Goal: Transaction & Acquisition: Purchase product/service

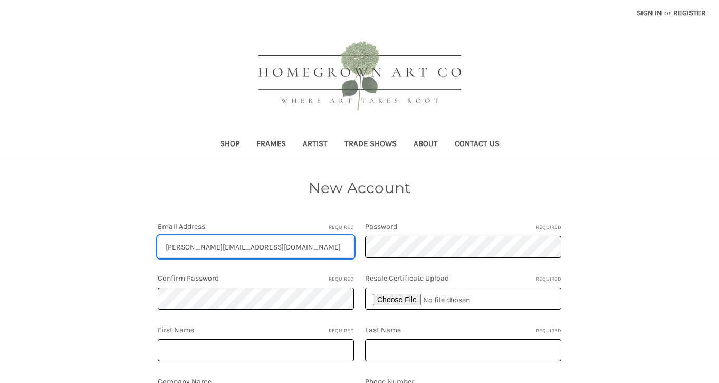
type input "[PERSON_NAME][EMAIL_ADDRESS][DOMAIN_NAME]"
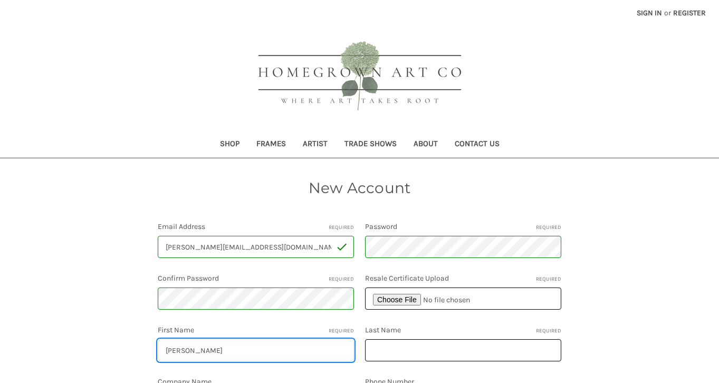
type input "Shannon"
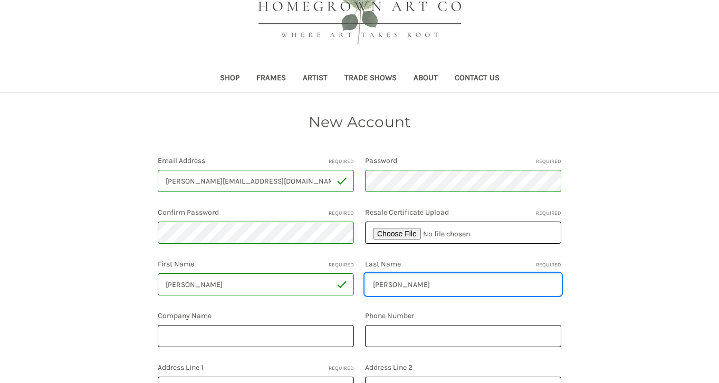
scroll to position [81, 0]
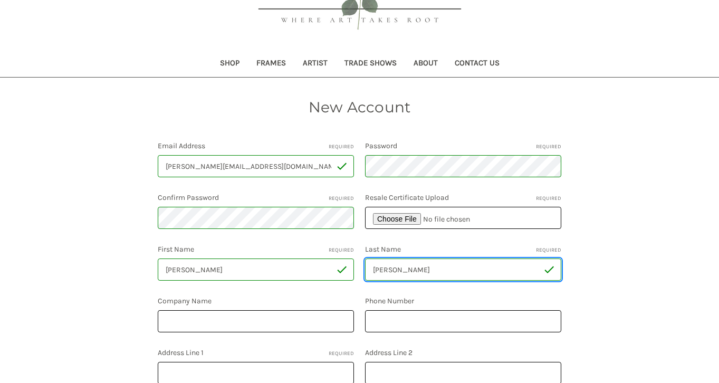
type input "Darby"
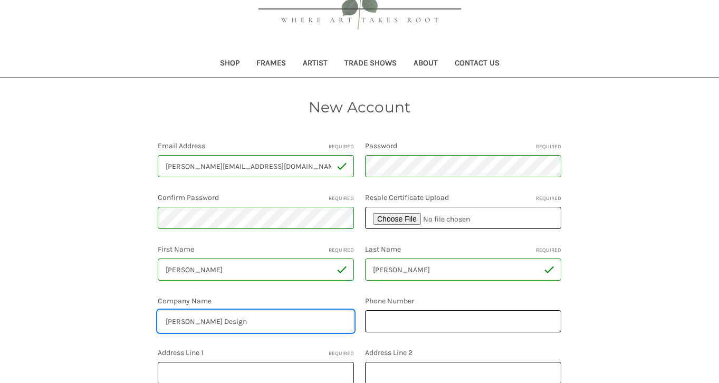
type input "Shannon Darby Design"
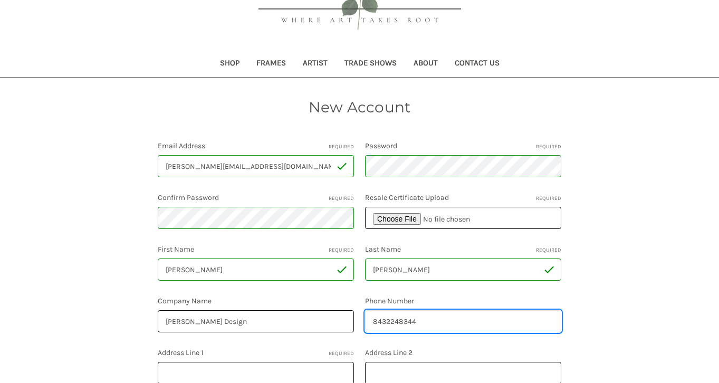
scroll to position [189, 0]
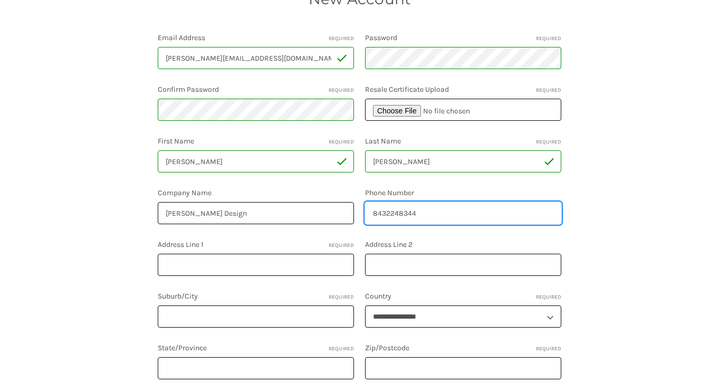
type input "8432248344"
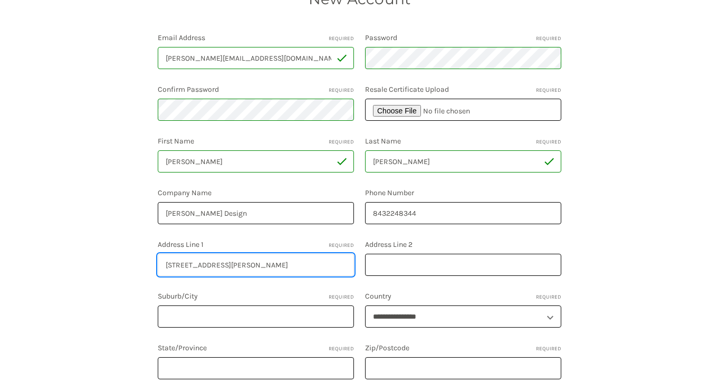
type input "4624 Carter Hill"
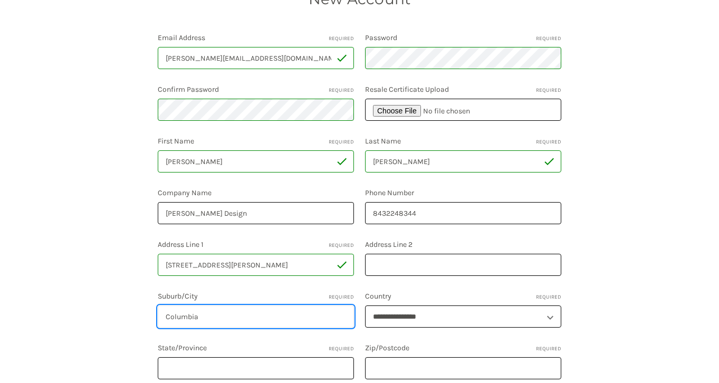
type input "Columbia"
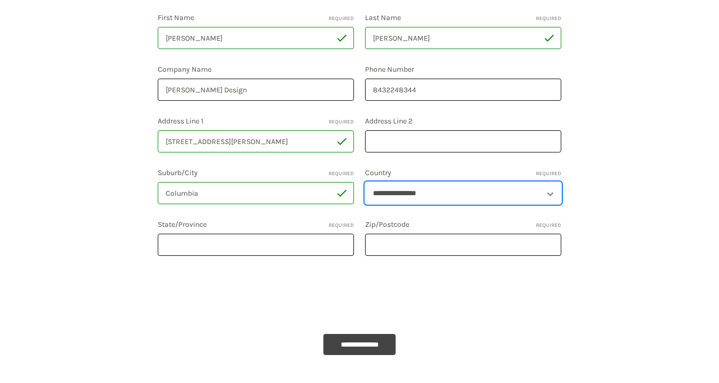
scroll to position [323, 0]
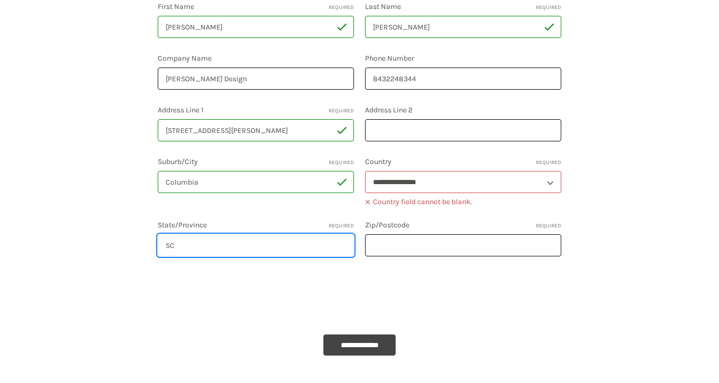
type input "SC"
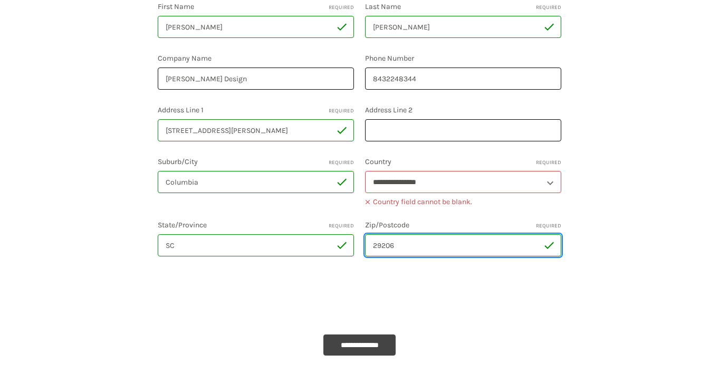
type input "29206"
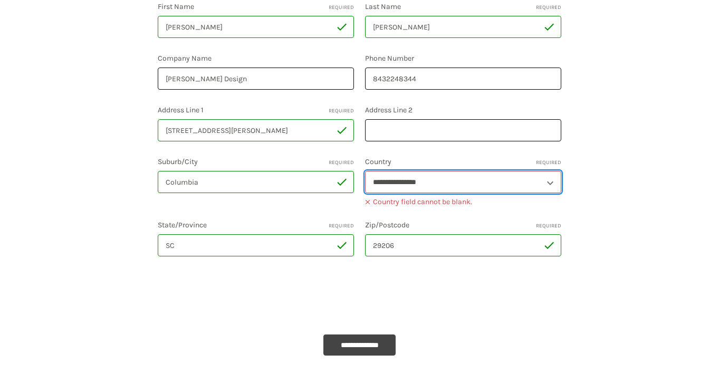
select select "**********"
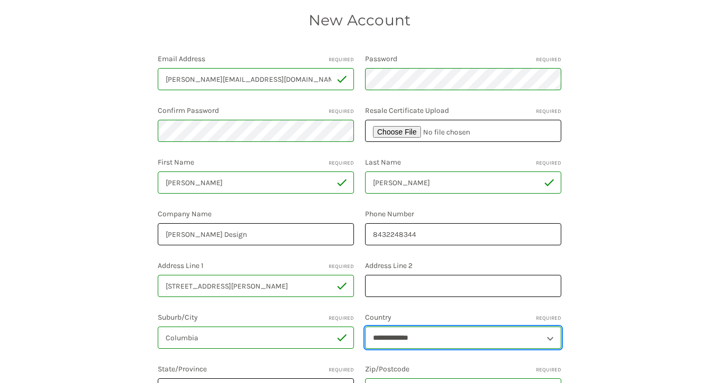
scroll to position [169, 0]
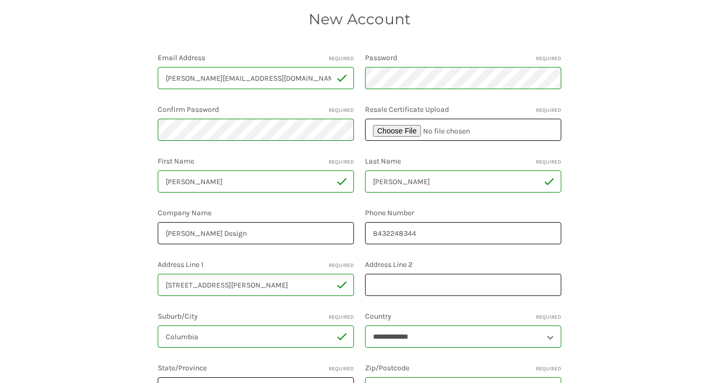
click at [396, 136] on input "file" at bounding box center [463, 130] width 196 height 22
type input "C:\fakepath\Screen Shot 2018-10-18 at 4.00.05 PM.png"
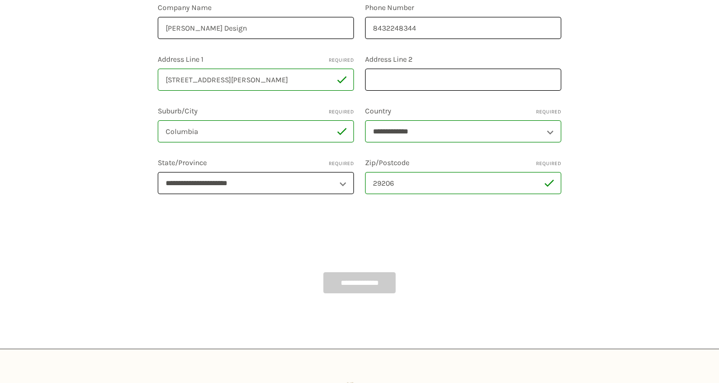
scroll to position [428, 0]
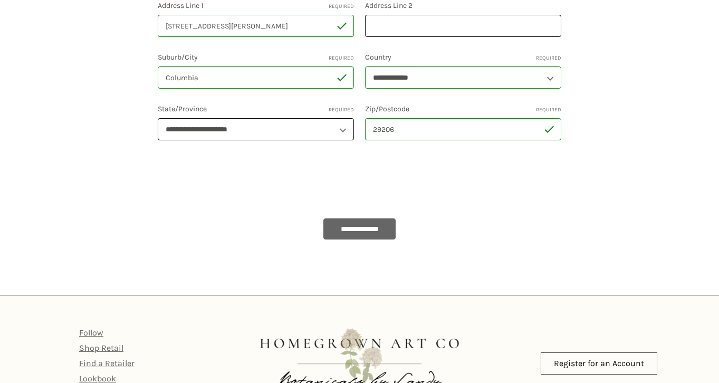
click at [335, 226] on input "**********" at bounding box center [359, 228] width 73 height 21
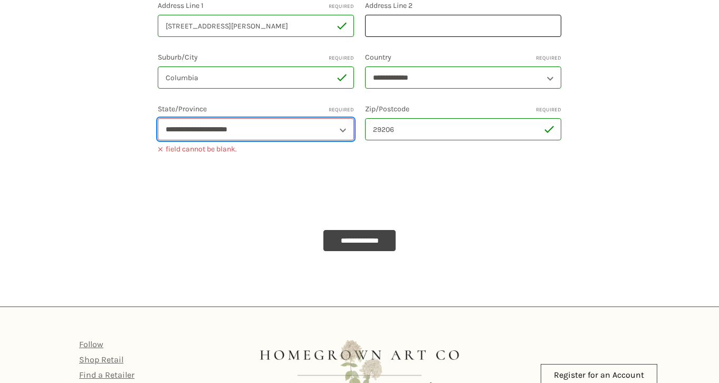
select select "**********"
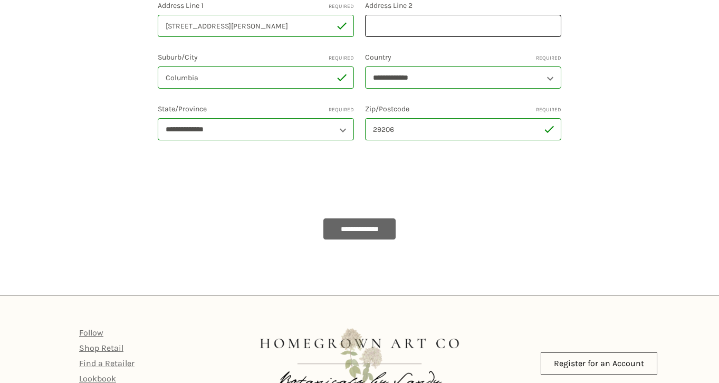
click at [341, 228] on input "**********" at bounding box center [359, 228] width 73 height 21
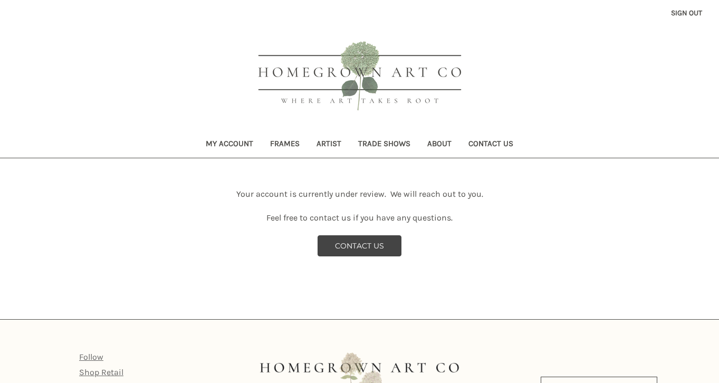
click at [293, 141] on link "Frames" at bounding box center [285, 145] width 46 height 26
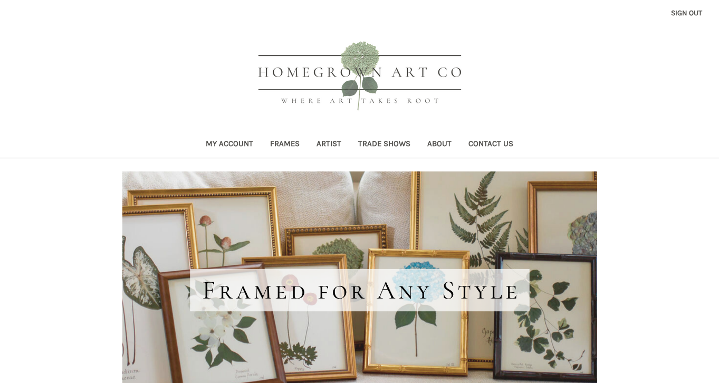
click at [325, 143] on link "Artist" at bounding box center [329, 145] width 42 height 26
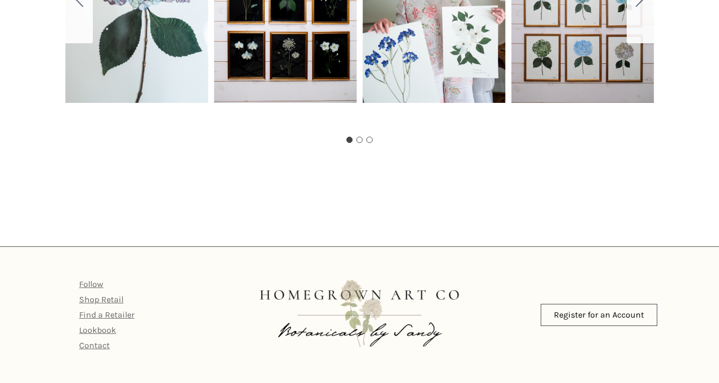
scroll to position [754, 0]
click at [360, 140] on button "Go to slide 2" at bounding box center [359, 140] width 6 height 6
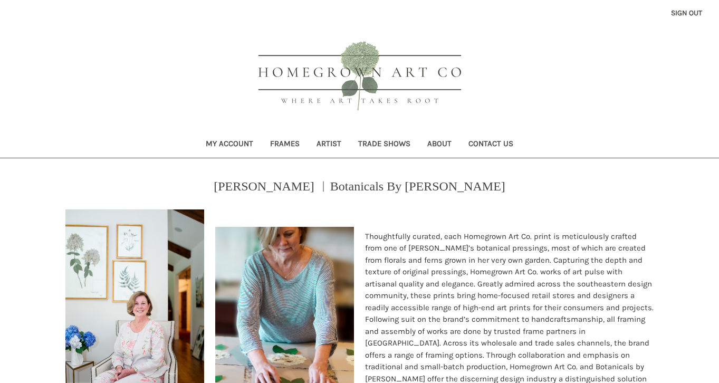
scroll to position [0, 0]
click at [357, 82] on img at bounding box center [359, 77] width 237 height 95
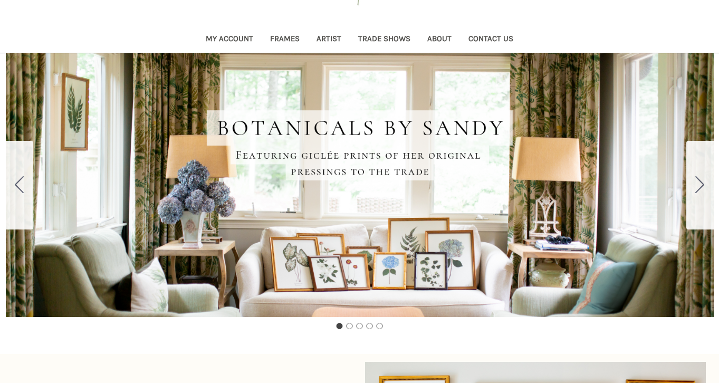
scroll to position [101, 0]
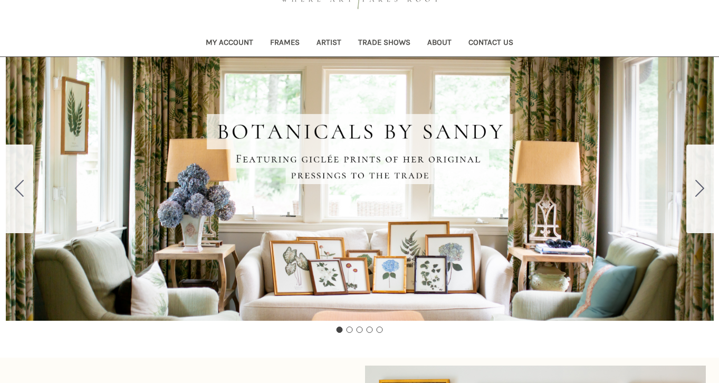
click at [695, 194] on button "Go to slide 2" at bounding box center [699, 188] width 27 height 89
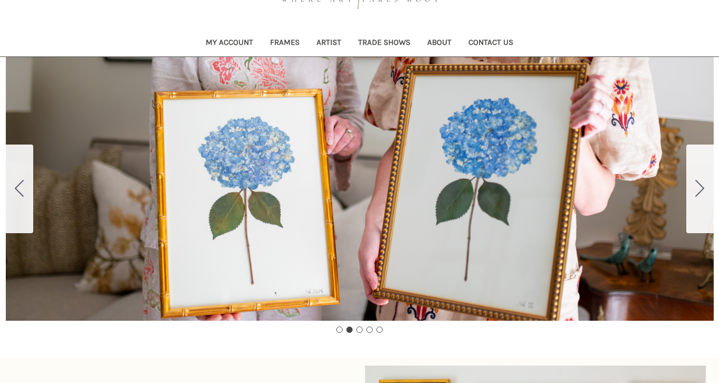
click at [695, 192] on icon "Go to slide 3" at bounding box center [699, 188] width 9 height 17
